Goal: Transaction & Acquisition: Purchase product/service

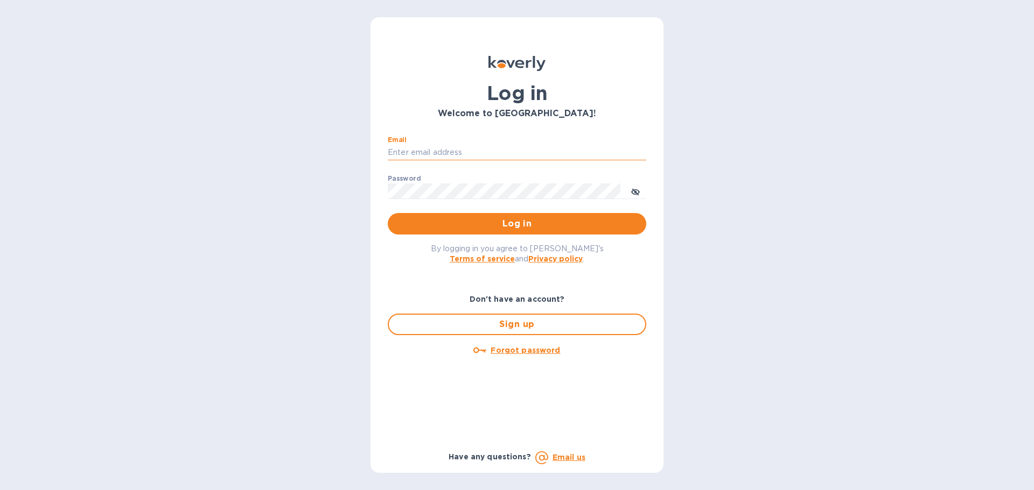
click at [467, 146] on input "Email" at bounding box center [517, 153] width 258 height 16
type input "[EMAIL_ADDRESS][DOMAIN_NAME]"
click at [388, 213] on button "Log in" at bounding box center [517, 224] width 258 height 22
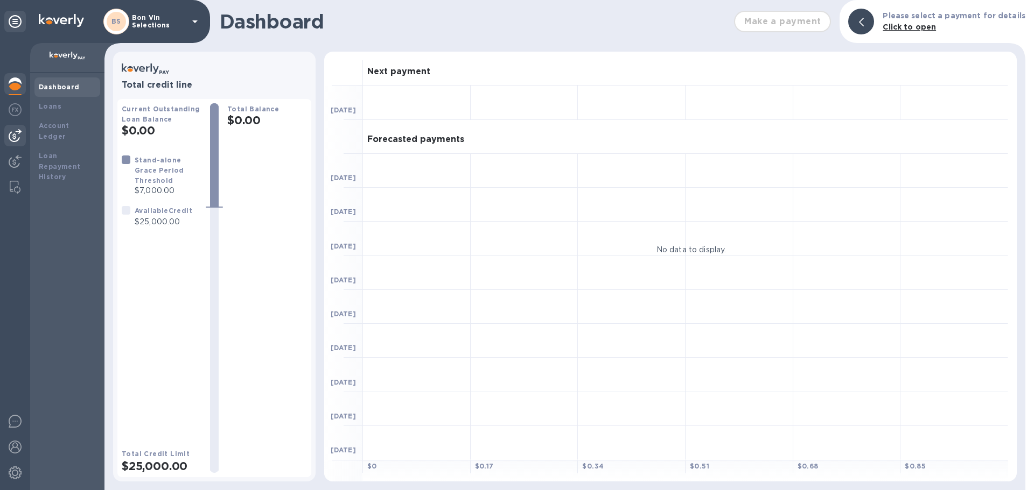
click at [20, 129] on div at bounding box center [15, 136] width 22 height 22
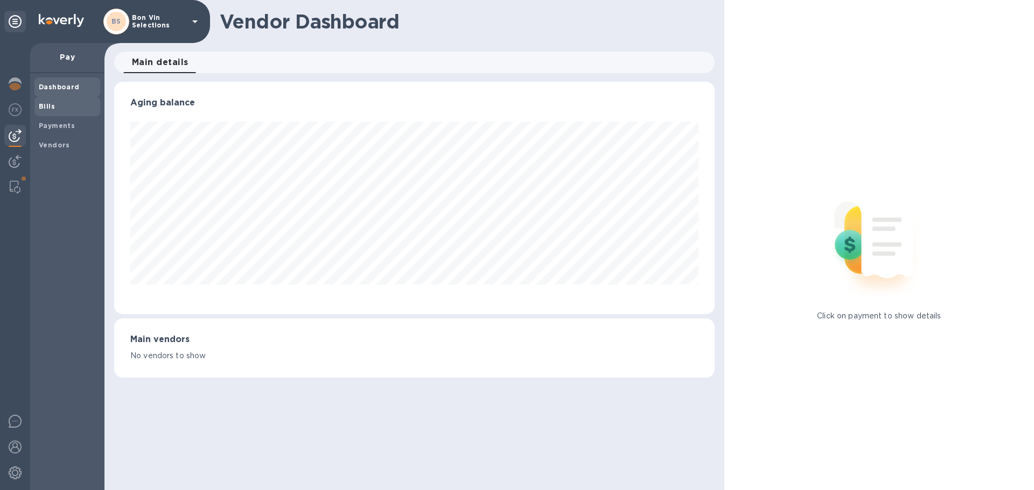
scroll to position [538064, 537701]
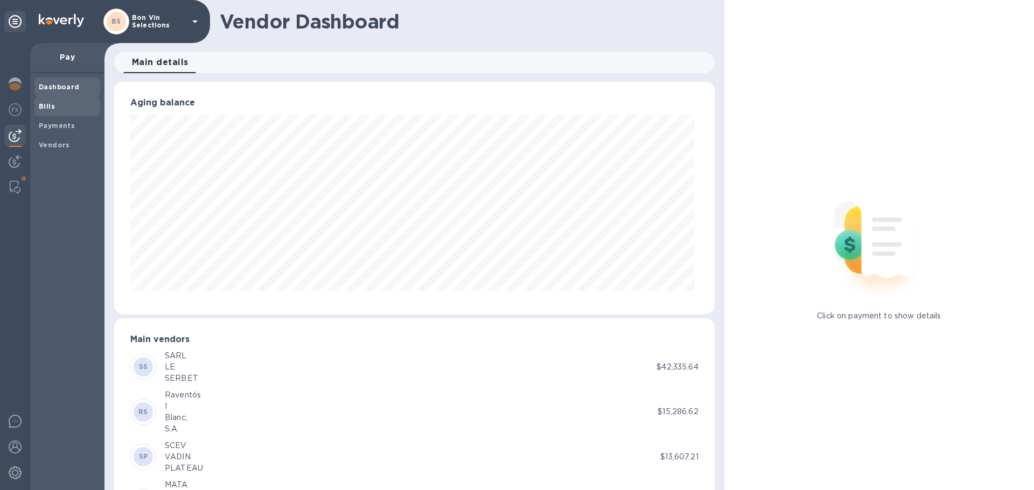
click at [45, 106] on b "Bills" at bounding box center [47, 106] width 16 height 8
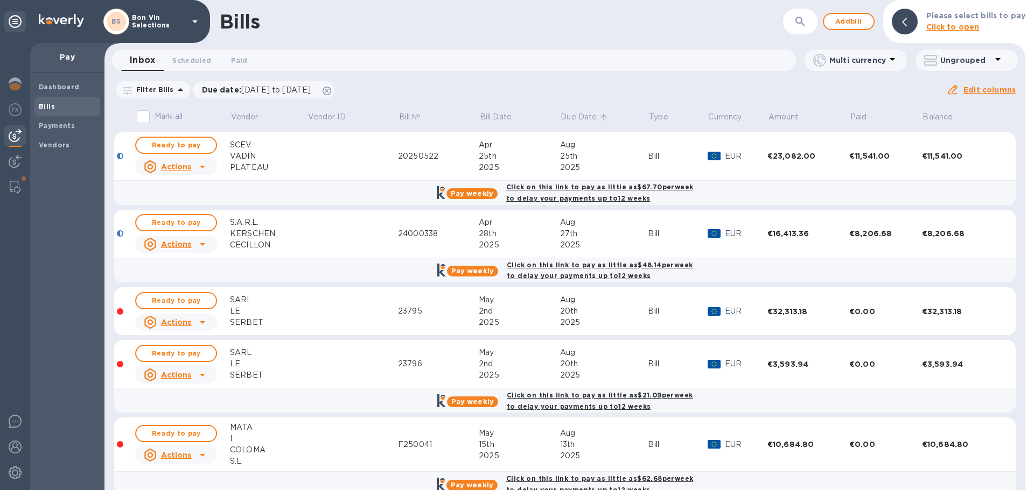
click at [605, 118] on icon at bounding box center [604, 118] width 10 height 10
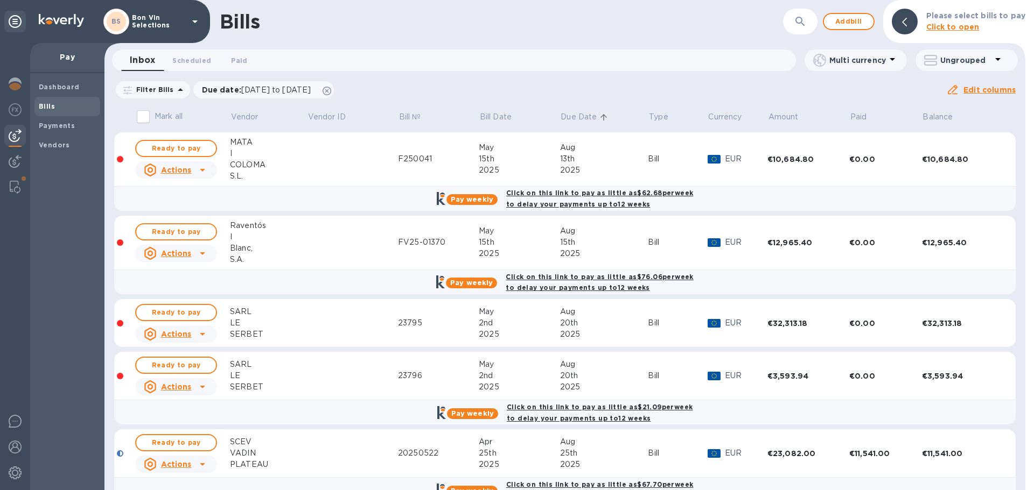
click at [244, 164] on div "COLOMA" at bounding box center [268, 164] width 77 height 11
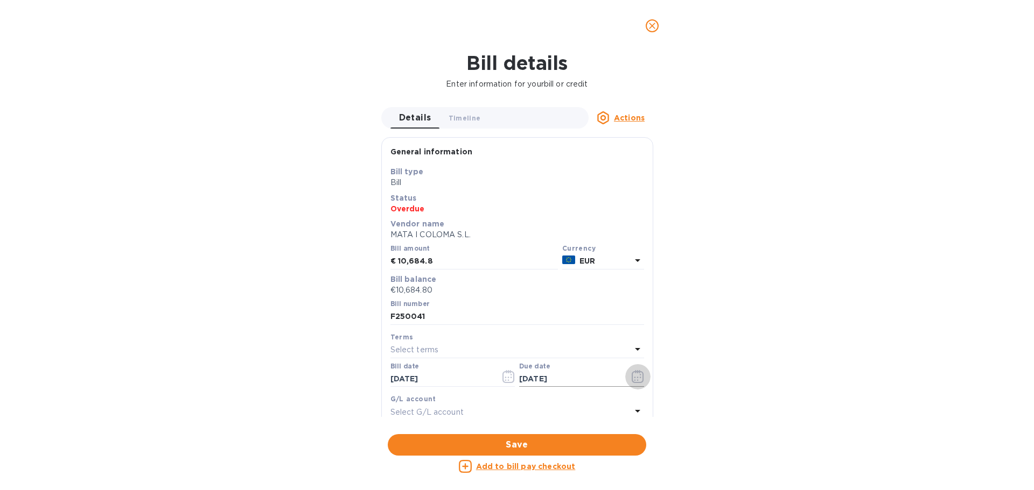
click at [634, 377] on icon "button" at bounding box center [637, 376] width 12 height 13
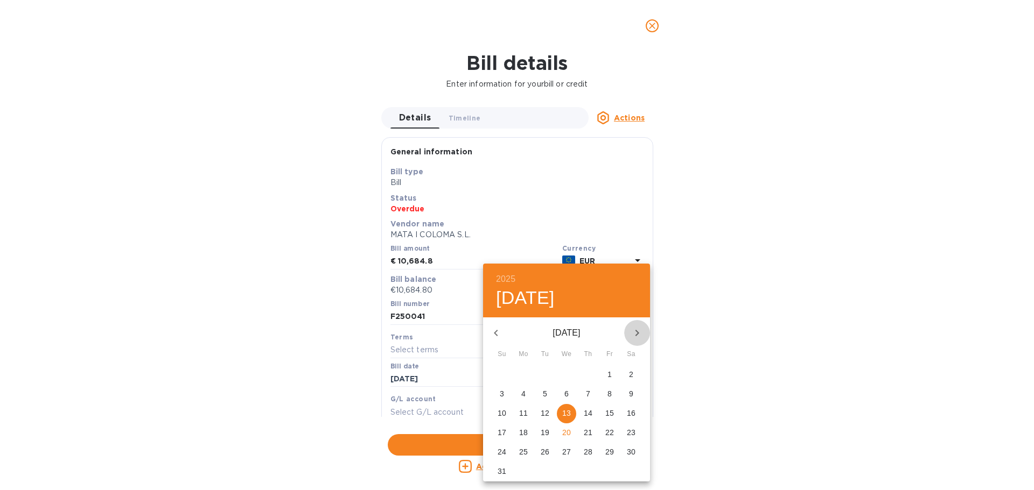
click at [637, 336] on icon "button" at bounding box center [636, 333] width 13 height 13
click at [607, 393] on p "12" at bounding box center [609, 394] width 9 height 11
type input "[DATE]"
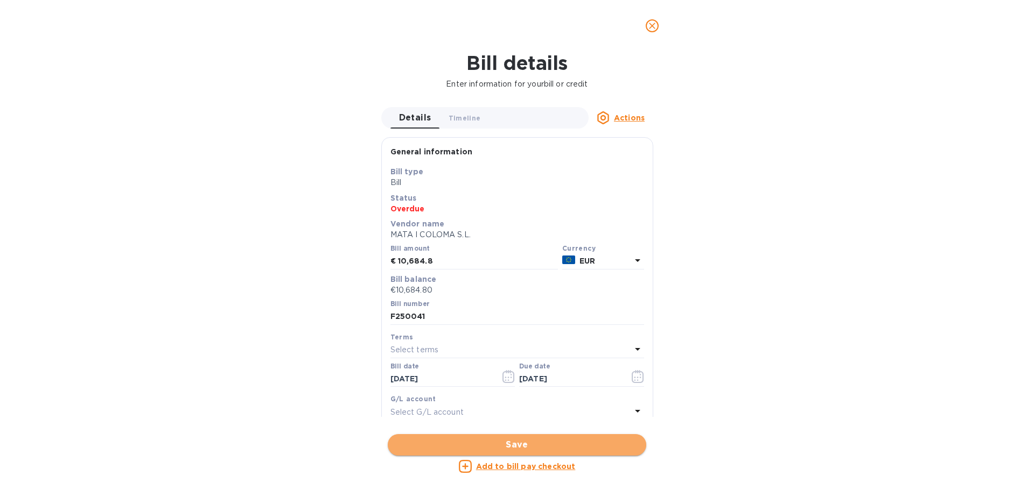
click at [516, 446] on span "Save" at bounding box center [516, 445] width 241 height 13
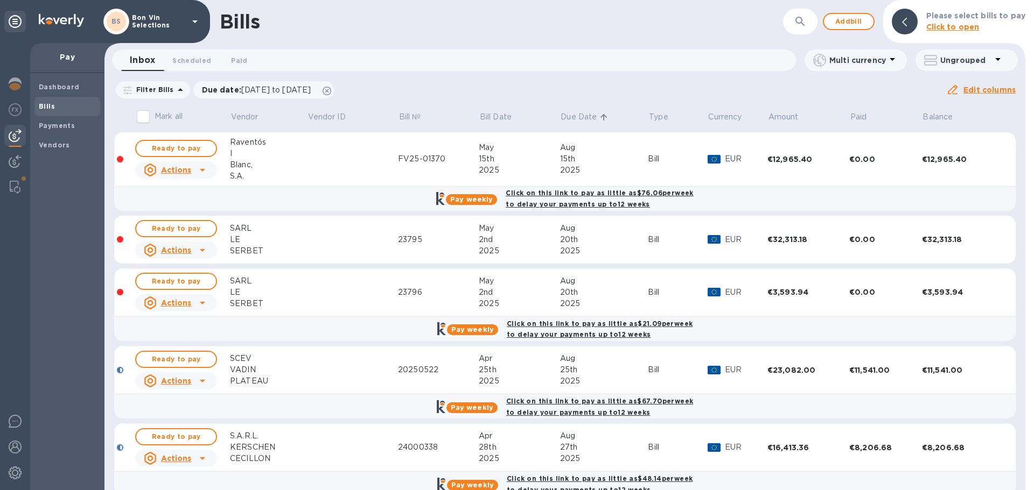
click at [600, 118] on icon at bounding box center [604, 118] width 10 height 10
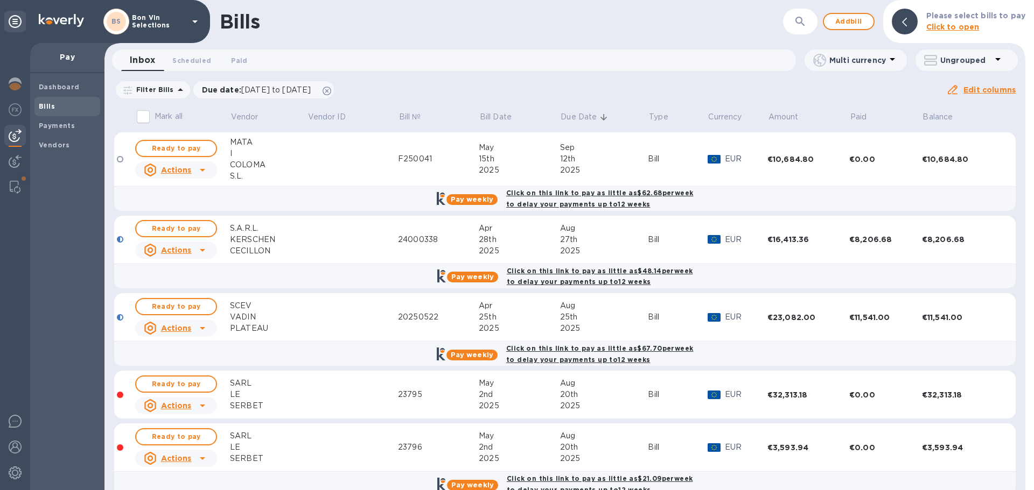
click at [605, 115] on icon at bounding box center [604, 118] width 10 height 10
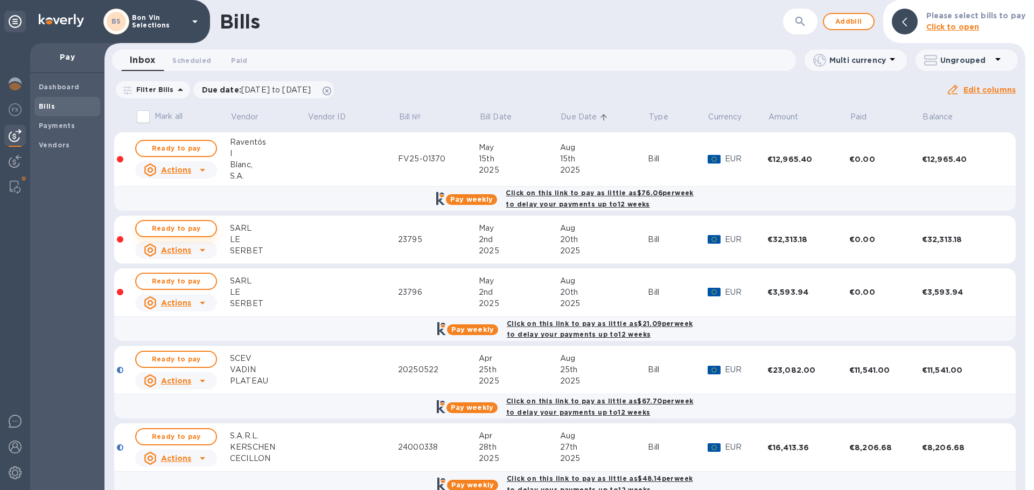
click at [170, 231] on span "Ready to pay" at bounding box center [176, 228] width 62 height 13
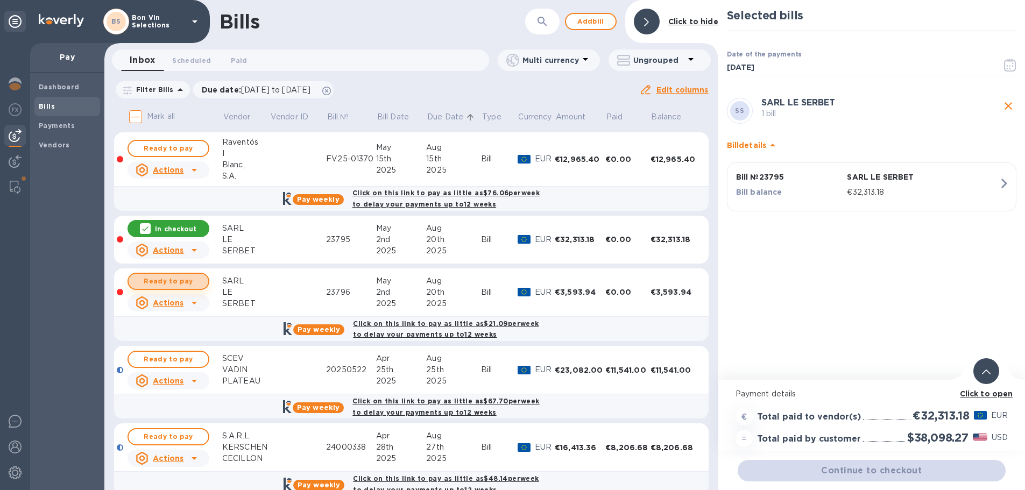
click at [176, 279] on span "Ready to pay" at bounding box center [168, 281] width 62 height 13
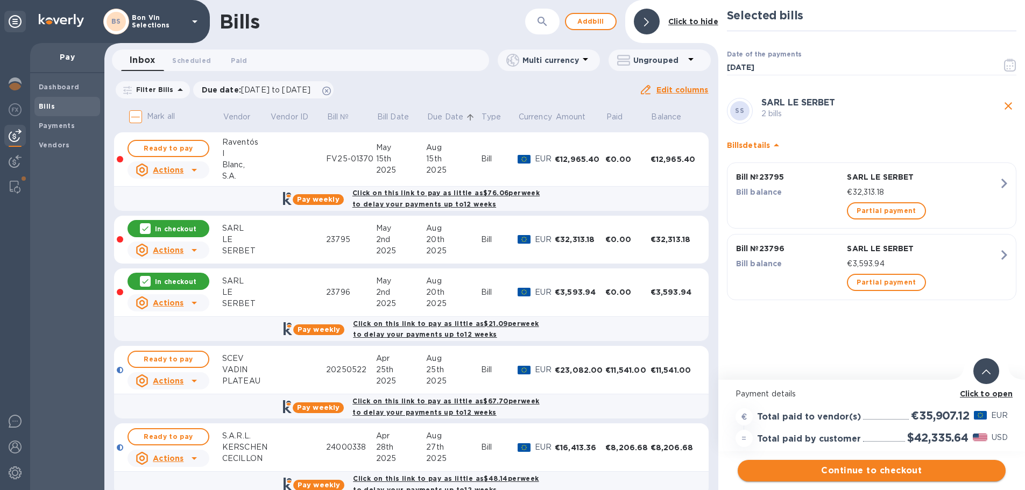
click at [887, 473] on span "Continue to checkout" at bounding box center [872, 471] width 251 height 13
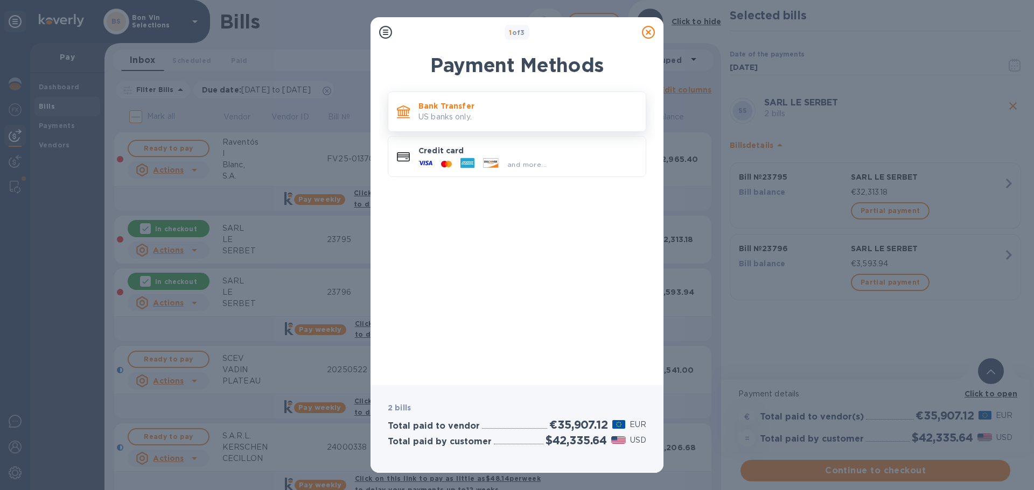
click at [489, 107] on p "Bank Transfer" at bounding box center [527, 106] width 219 height 11
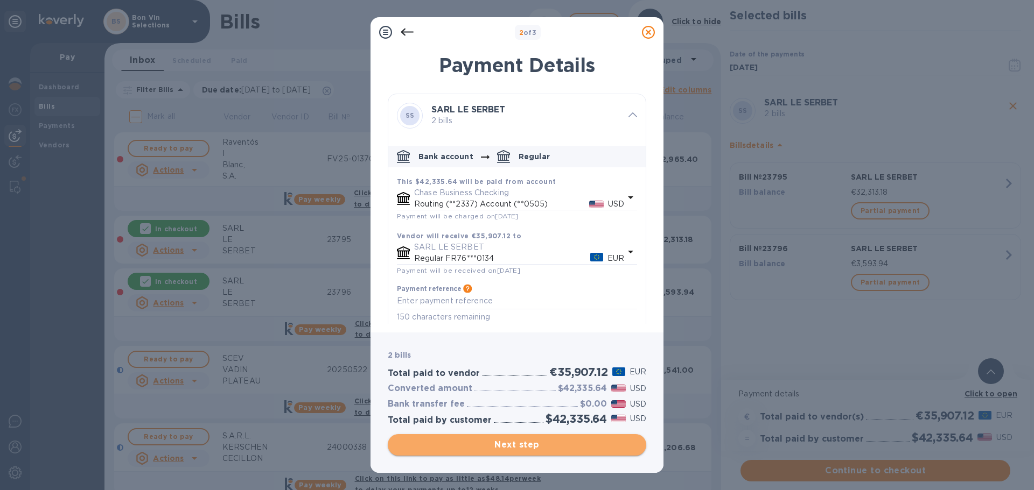
click at [518, 445] on span "Next step" at bounding box center [516, 445] width 241 height 13
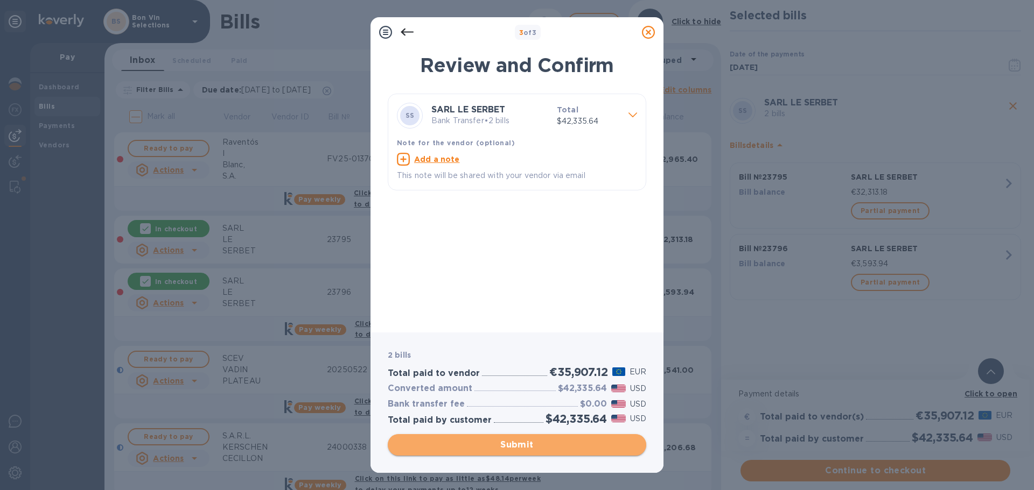
click at [519, 447] on span "Submit" at bounding box center [516, 445] width 241 height 13
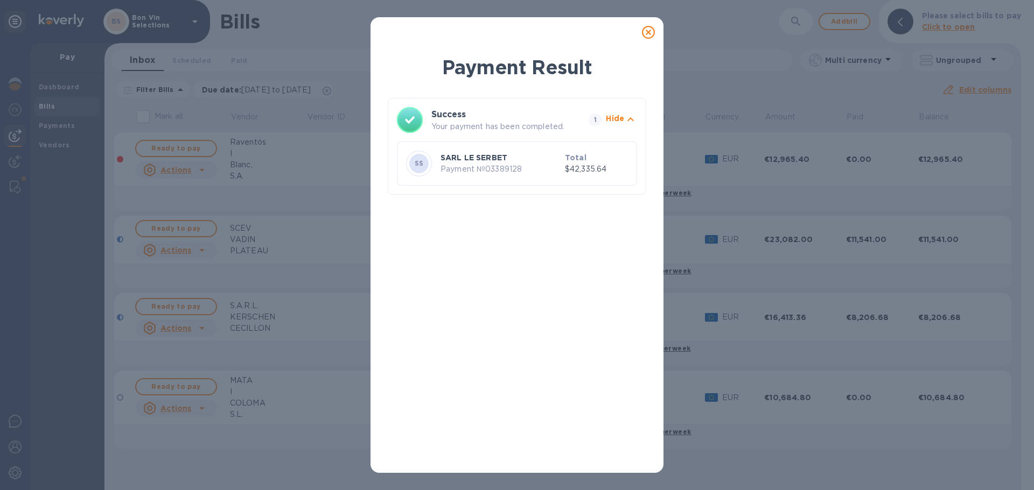
drag, startPoint x: 646, startPoint y: 31, endPoint x: 624, endPoint y: 54, distance: 32.0
click at [646, 31] on icon at bounding box center [648, 32] width 13 height 13
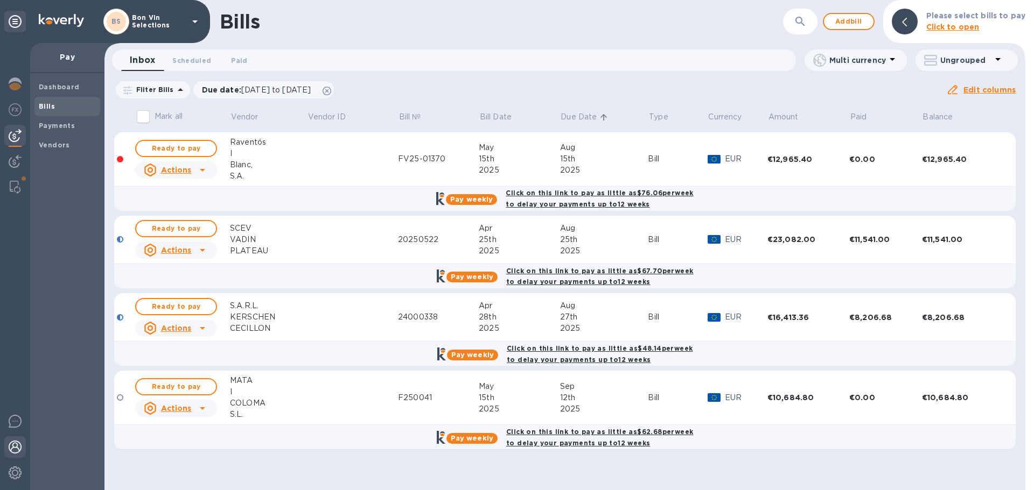
click at [12, 448] on img at bounding box center [15, 447] width 13 height 13
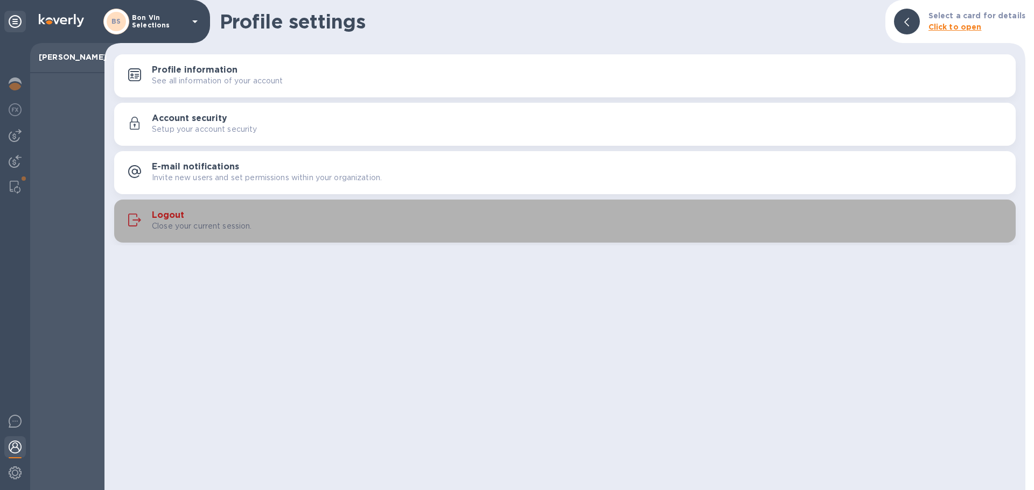
click at [173, 213] on h3 "Logout" at bounding box center [168, 215] width 32 height 10
